Goal: Find specific page/section: Find specific page/section

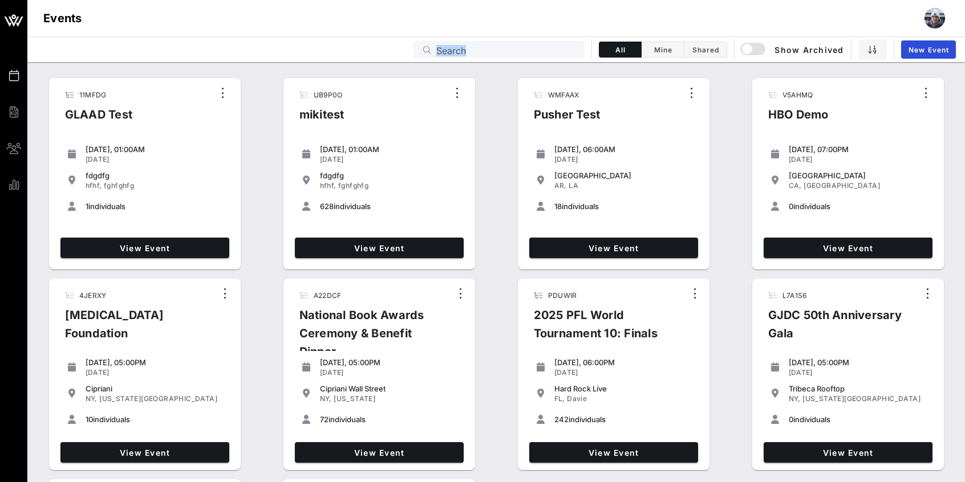
click at [528, 44] on div "Events Search All Mine Shared Show Archived New Event" at bounding box center [496, 50] width 938 height 26
click at [517, 50] on input "text" at bounding box center [506, 49] width 141 height 15
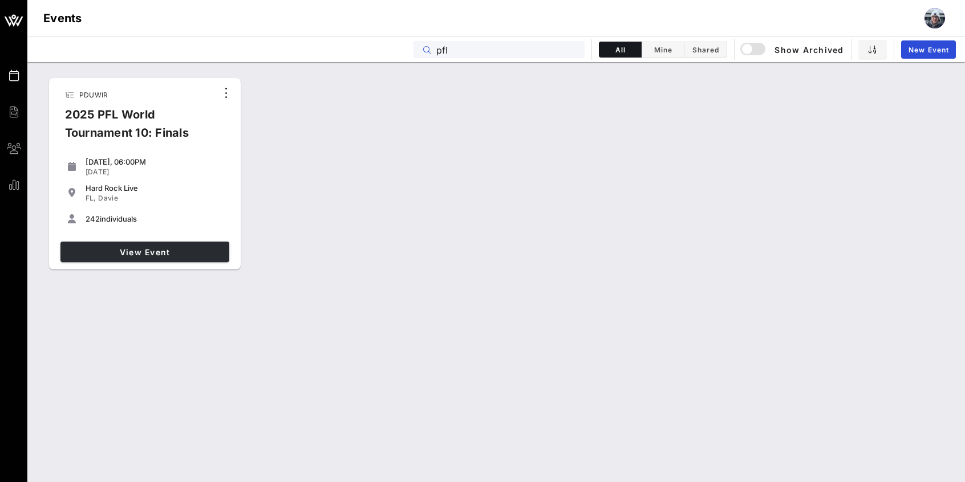
type input "pfl"
click at [120, 249] on span "View Event" at bounding box center [145, 253] width 160 height 10
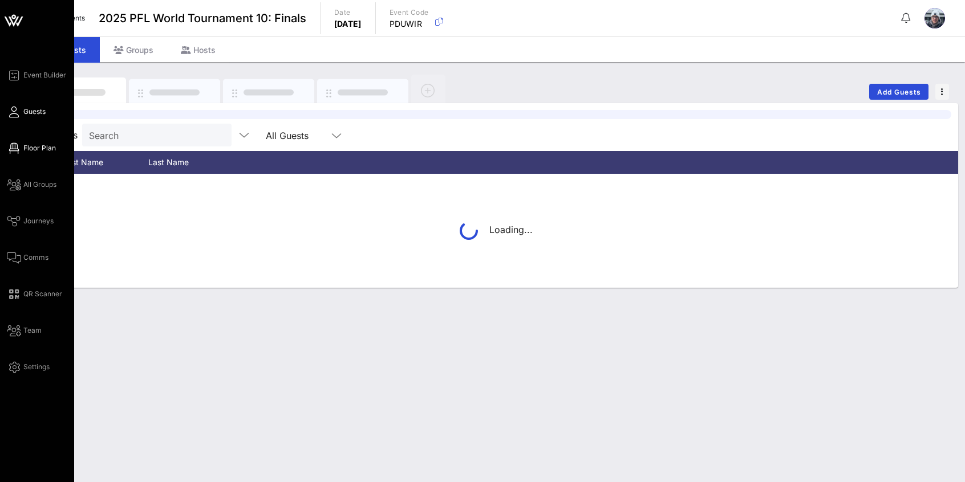
click at [18, 149] on icon at bounding box center [14, 149] width 14 height 2
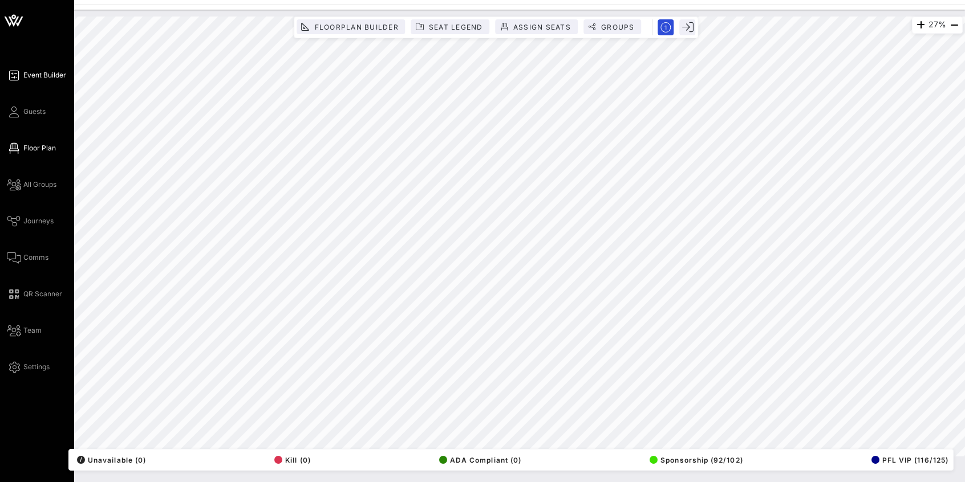
click at [23, 74] on span "Event Builder" at bounding box center [44, 75] width 43 height 10
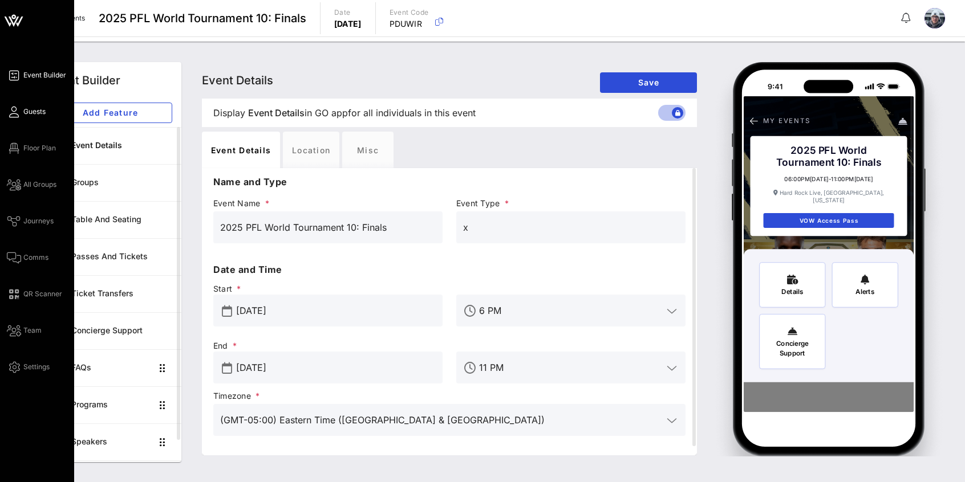
click at [25, 116] on span "Guests" at bounding box center [34, 112] width 22 height 10
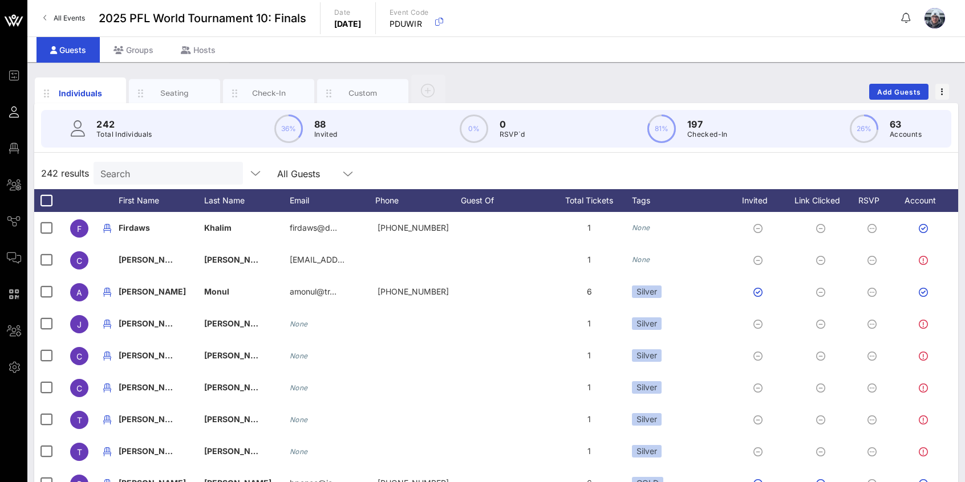
click at [74, 17] on span "All Events" at bounding box center [69, 18] width 31 height 9
